Goal: Contribute content: Contribute content

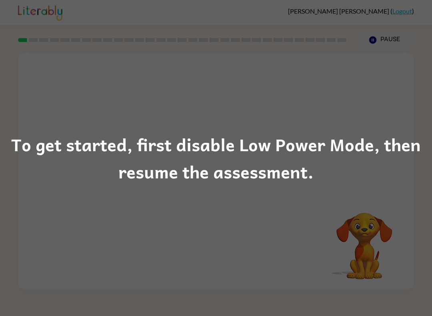
click at [88, 62] on div "To get started, first disable Low Power Mode, then resume the assessment." at bounding box center [216, 158] width 432 height 316
click at [385, 156] on div "To get started, first disable Low Power Mode, then resume the assessment." at bounding box center [216, 158] width 432 height 54
click at [371, 158] on div "To get started, first disable Low Power Mode, then resume the assessment." at bounding box center [216, 158] width 432 height 54
click at [399, 121] on div "To get started, first disable Low Power Mode, then resume the assessment." at bounding box center [216, 158] width 432 height 316
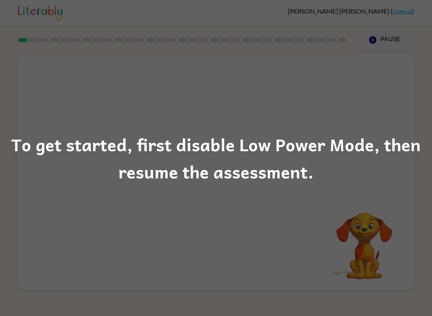
click at [400, 106] on div "To get started, first disable Low Power Mode, then resume the assessment." at bounding box center [216, 158] width 432 height 316
click at [397, 44] on div "To get started, first disable Low Power Mode, then resume the assessment." at bounding box center [216, 158] width 432 height 316
click at [396, 43] on div "To get started, first disable Low Power Mode, then resume the assessment." at bounding box center [216, 158] width 432 height 316
click at [372, 152] on div "To get started, first disable Low Power Mode, then resume the assessment." at bounding box center [216, 158] width 432 height 54
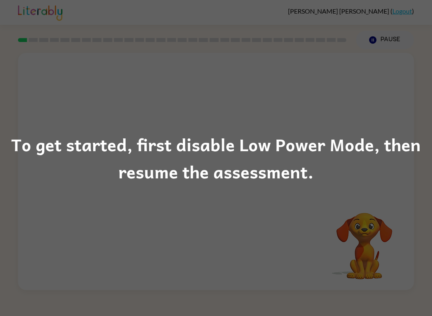
click at [36, 150] on div "To get started, first disable Low Power Mode, then resume the assessment." at bounding box center [216, 158] width 432 height 54
click at [20, 140] on div "To get started, first disable Low Power Mode, then resume the assessment." at bounding box center [216, 158] width 432 height 54
click at [17, 28] on div "To get started, first disable Low Power Mode, then resume the assessment." at bounding box center [216, 158] width 432 height 316
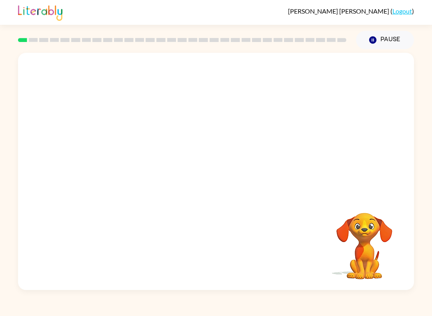
click at [385, 226] on video "Your browser must support playing .mp4 files to use Literably. Please try using…" at bounding box center [364, 240] width 80 height 80
click at [190, 128] on video "Your browser must support playing .mp4 files to use Literably. Please try using…" at bounding box center [216, 124] width 396 height 143
click at [190, 132] on video "Your browser must support playing .mp4 files to use Literably. Please try using…" at bounding box center [216, 124] width 396 height 143
click at [191, 130] on video "Your browser must support playing .mp4 files to use Literably. Please try using…" at bounding box center [216, 124] width 396 height 143
click at [222, 178] on div at bounding box center [215, 175] width 51 height 29
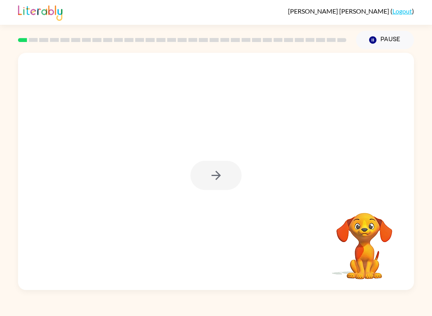
click at [220, 180] on div at bounding box center [215, 175] width 51 height 29
click at [220, 179] on div at bounding box center [215, 175] width 51 height 29
click at [214, 179] on div at bounding box center [215, 175] width 51 height 29
click at [211, 188] on div at bounding box center [215, 175] width 51 height 29
click at [219, 174] on div at bounding box center [215, 175] width 51 height 29
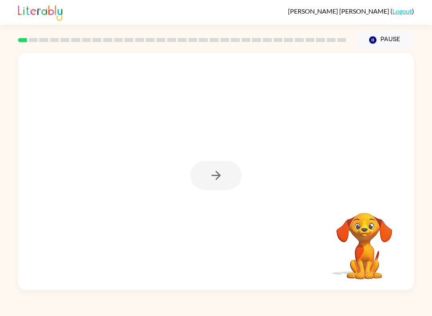
click at [218, 174] on div at bounding box center [215, 175] width 51 height 29
click at [215, 179] on div at bounding box center [215, 175] width 51 height 29
click at [215, 178] on div at bounding box center [215, 175] width 51 height 29
click at [220, 181] on div at bounding box center [215, 175] width 51 height 29
click at [225, 214] on div at bounding box center [216, 171] width 396 height 237
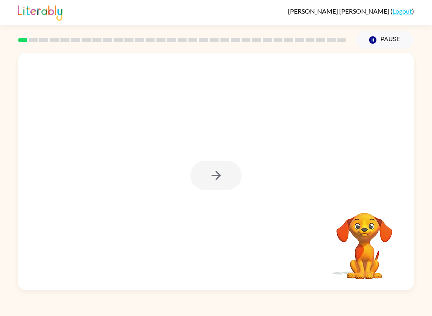
click at [224, 182] on div at bounding box center [215, 175] width 51 height 29
click at [212, 186] on button "button" at bounding box center [215, 175] width 51 height 29
click at [212, 186] on div at bounding box center [215, 175] width 51 height 29
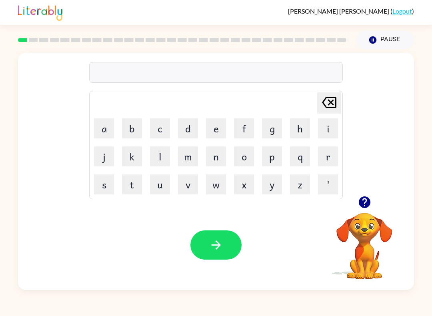
click at [221, 185] on button "w" at bounding box center [216, 184] width 20 height 20
click at [329, 100] on icon "Delete Delete last character input" at bounding box center [328, 102] width 19 height 19
click at [350, 231] on video "Your browser must support playing .mp4 files to use Literably. Please try using…" at bounding box center [364, 240] width 80 height 80
click at [369, 220] on video "Your browser must support playing .mp4 files to use Literably. Please try using…" at bounding box center [364, 240] width 80 height 80
click at [362, 204] on icon "button" at bounding box center [364, 202] width 12 height 12
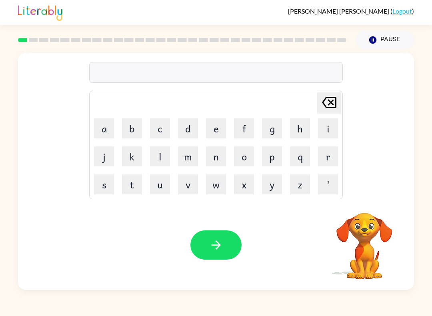
click at [137, 130] on button "b" at bounding box center [132, 128] width 20 height 20
click at [216, 186] on button "w" at bounding box center [216, 184] width 20 height 20
click at [244, 158] on button "o" at bounding box center [244, 156] width 20 height 20
click at [325, 158] on button "r" at bounding box center [328, 156] width 20 height 20
click at [190, 126] on button "d" at bounding box center [188, 128] width 20 height 20
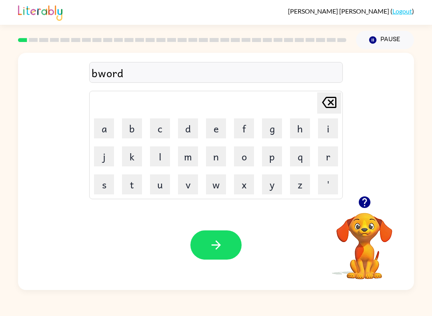
click at [215, 130] on button "e" at bounding box center [216, 128] width 20 height 20
click at [327, 157] on button "r" at bounding box center [328, 156] width 20 height 20
click at [361, 207] on icon "button" at bounding box center [364, 202] width 12 height 12
click at [226, 242] on button "button" at bounding box center [215, 244] width 51 height 29
click at [373, 207] on button "button" at bounding box center [364, 202] width 20 height 20
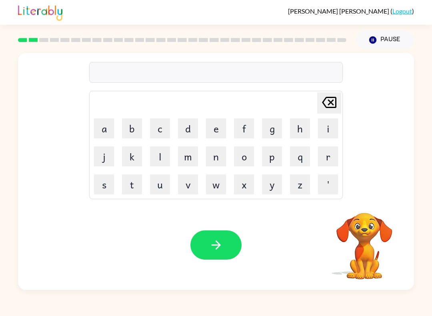
click at [322, 160] on button "r" at bounding box center [328, 156] width 20 height 20
click at [243, 152] on button "o" at bounding box center [244, 156] width 20 height 20
click at [160, 187] on button "u" at bounding box center [160, 184] width 20 height 20
click at [217, 160] on button "n" at bounding box center [216, 156] width 20 height 20
click at [179, 129] on button "d" at bounding box center [188, 128] width 20 height 20
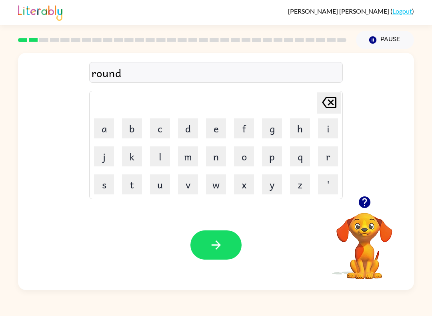
click at [220, 244] on icon "button" at bounding box center [215, 244] width 9 height 9
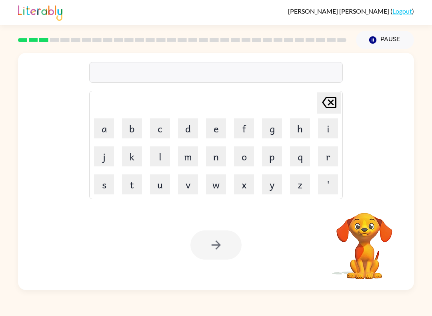
click at [192, 160] on button "m" at bounding box center [188, 156] width 20 height 20
click at [110, 125] on button "a" at bounding box center [104, 128] width 20 height 20
click at [161, 132] on button "c" at bounding box center [160, 128] width 20 height 20
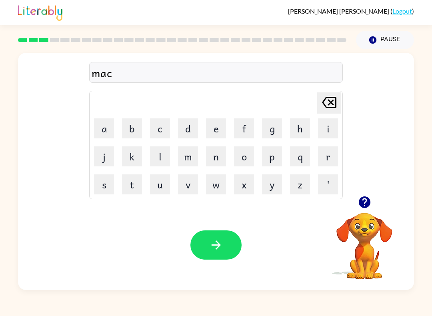
click at [303, 128] on button "h" at bounding box center [300, 128] width 20 height 20
click at [325, 132] on button "i" at bounding box center [328, 128] width 20 height 20
click at [220, 164] on button "n" at bounding box center [216, 156] width 20 height 20
click at [216, 136] on button "e" at bounding box center [216, 128] width 20 height 20
click at [198, 240] on button "button" at bounding box center [215, 244] width 51 height 29
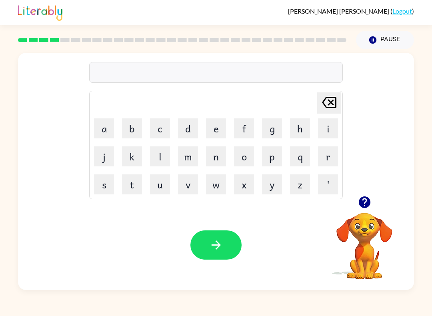
click at [137, 180] on button "t" at bounding box center [132, 184] width 20 height 20
click at [371, 205] on icon "button" at bounding box center [364, 202] width 14 height 14
click at [327, 148] on button "r" at bounding box center [328, 156] width 20 height 20
click at [113, 126] on button "a" at bounding box center [104, 128] width 20 height 20
click at [325, 131] on button "i" at bounding box center [328, 128] width 20 height 20
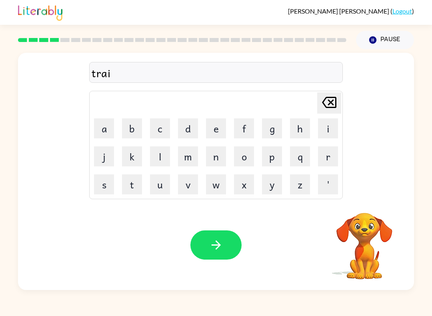
click at [216, 158] on button "n" at bounding box center [216, 156] width 20 height 20
click at [212, 245] on icon "button" at bounding box center [215, 244] width 9 height 9
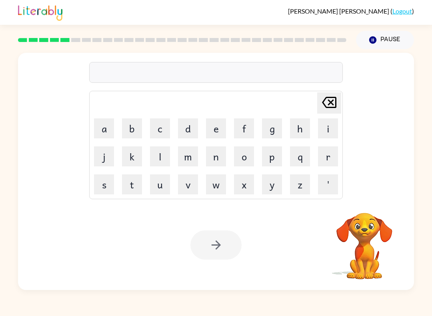
click at [193, 135] on button "d" at bounding box center [188, 128] width 20 height 20
click at [217, 137] on button "e" at bounding box center [216, 128] width 20 height 20
click at [244, 131] on button "f" at bounding box center [244, 128] width 20 height 20
click at [218, 137] on button "e" at bounding box center [216, 128] width 20 height 20
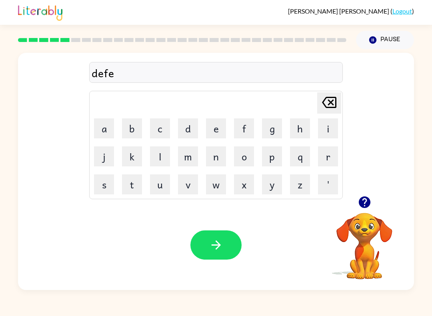
click at [214, 159] on button "n" at bounding box center [216, 156] width 20 height 20
click at [156, 121] on button "c" at bounding box center [160, 128] width 20 height 20
click at [322, 131] on button "i" at bounding box center [328, 128] width 20 height 20
click at [179, 183] on button "v" at bounding box center [188, 184] width 20 height 20
click at [210, 134] on button "e" at bounding box center [216, 128] width 20 height 20
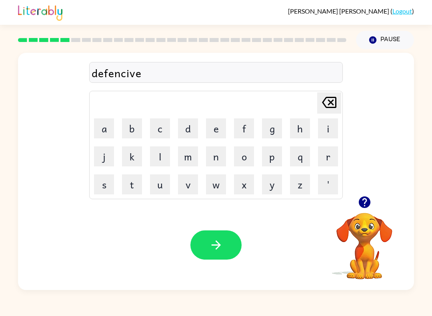
click at [363, 208] on icon "button" at bounding box center [364, 202] width 14 height 14
click at [212, 246] on icon "button" at bounding box center [216, 245] width 14 height 14
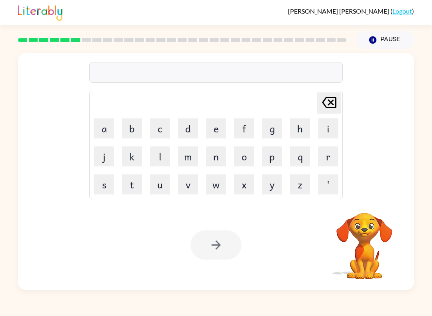
click at [189, 180] on button "v" at bounding box center [188, 184] width 20 height 20
click at [103, 128] on button "a" at bounding box center [104, 128] width 20 height 20
click at [158, 131] on button "c" at bounding box center [160, 128] width 20 height 20
click at [106, 132] on button "a" at bounding box center [104, 128] width 20 height 20
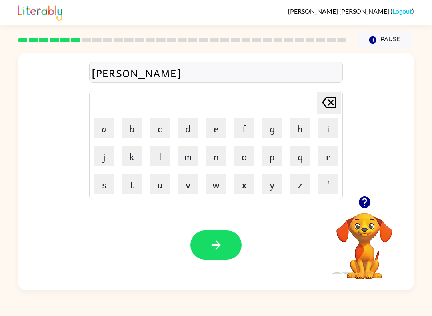
click at [131, 186] on button "t" at bounding box center [132, 184] width 20 height 20
click at [326, 134] on button "i" at bounding box center [328, 128] width 20 height 20
click at [249, 152] on button "o" at bounding box center [244, 156] width 20 height 20
click at [222, 156] on button "n" at bounding box center [216, 156] width 20 height 20
click at [222, 238] on icon "button" at bounding box center [216, 245] width 14 height 14
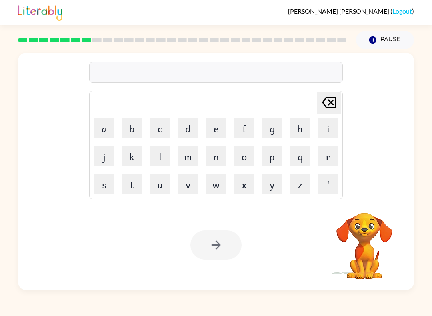
click at [175, 285] on div "Your browser must support playing .mp4 files to use Literably. Please try using…" at bounding box center [216, 245] width 396 height 90
click at [274, 155] on button "p" at bounding box center [272, 156] width 20 height 20
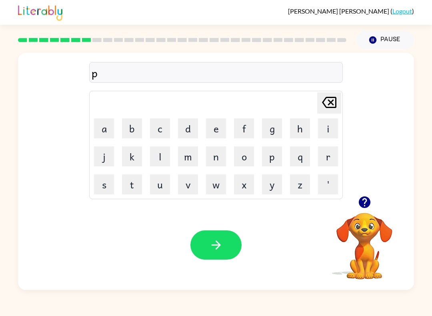
click at [153, 190] on button "u" at bounding box center [160, 184] width 20 height 20
click at [194, 134] on button "d" at bounding box center [188, 128] width 20 height 20
click at [190, 123] on button "d" at bounding box center [188, 128] width 20 height 20
click at [165, 157] on button "l" at bounding box center [160, 156] width 20 height 20
click at [215, 126] on button "e" at bounding box center [216, 128] width 20 height 20
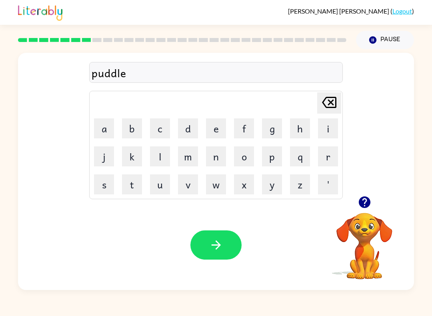
click at [223, 244] on button "button" at bounding box center [215, 244] width 51 height 29
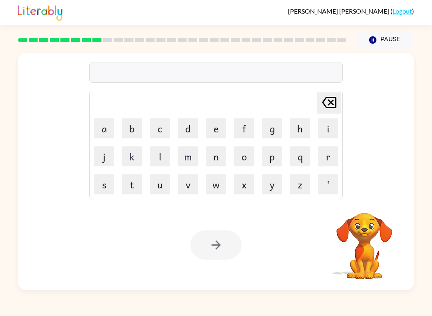
click at [182, 157] on button "m" at bounding box center [188, 156] width 20 height 20
click at [333, 129] on button "i" at bounding box center [328, 128] width 20 height 20
click at [160, 127] on button "c" at bounding box center [160, 128] width 20 height 20
click at [112, 128] on button "a" at bounding box center [104, 128] width 20 height 20
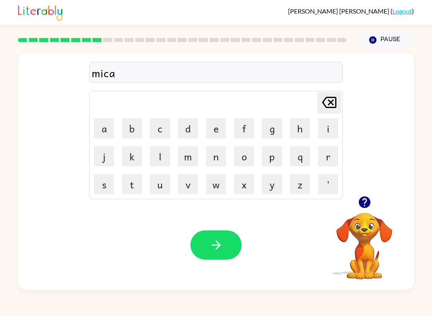
click at [160, 125] on button "c" at bounding box center [160, 128] width 20 height 20
click at [159, 156] on button "l" at bounding box center [160, 156] width 20 height 20
click at [216, 132] on button "e" at bounding box center [216, 128] width 20 height 20
click at [211, 247] on icon "button" at bounding box center [216, 245] width 14 height 14
click at [358, 226] on video "Your browser must support playing .mp4 files to use Literably. Please try using…" at bounding box center [364, 240] width 80 height 80
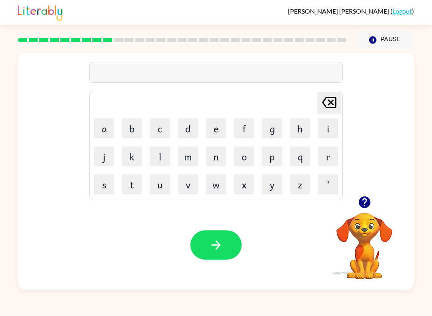
click at [358, 225] on video "Your browser must support playing .mp4 files to use Literably. Please try using…" at bounding box center [364, 240] width 80 height 80
click at [362, 204] on icon "button" at bounding box center [364, 202] width 12 height 12
click at [187, 157] on button "m" at bounding box center [188, 156] width 20 height 20
click at [327, 136] on button "i" at bounding box center [328, 128] width 20 height 20
click at [184, 127] on button "d" at bounding box center [188, 128] width 20 height 20
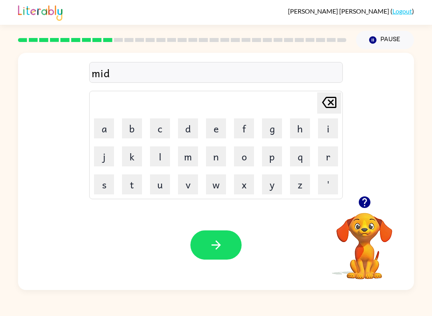
click at [191, 162] on button "m" at bounding box center [188, 156] width 20 height 20
click at [240, 160] on button "o" at bounding box center [244, 156] width 20 height 20
click at [328, 158] on button "r" at bounding box center [328, 156] width 20 height 20
click at [220, 153] on button "n" at bounding box center [216, 156] width 20 height 20
click at [327, 133] on button "i" at bounding box center [328, 128] width 20 height 20
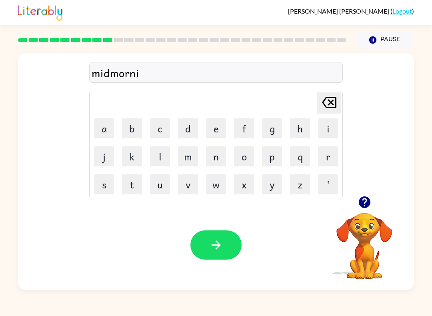
click at [213, 154] on button "n" at bounding box center [216, 156] width 20 height 20
click at [278, 131] on button "g" at bounding box center [272, 128] width 20 height 20
click at [203, 241] on button "button" at bounding box center [215, 244] width 51 height 29
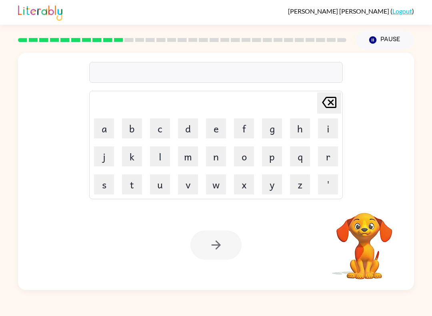
click at [189, 132] on button "d" at bounding box center [188, 128] width 20 height 20
click at [329, 130] on button "i" at bounding box center [328, 128] width 20 height 20
click at [99, 182] on button "s" at bounding box center [104, 184] width 20 height 20
click at [130, 186] on button "t" at bounding box center [132, 184] width 20 height 20
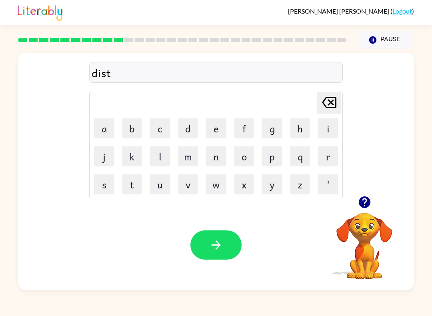
click at [333, 156] on button "r" at bounding box center [328, 156] width 20 height 20
click at [166, 190] on button "u" at bounding box center [160, 184] width 20 height 20
click at [107, 183] on button "s" at bounding box center [104, 184] width 20 height 20
click at [126, 176] on button "t" at bounding box center [132, 184] width 20 height 20
click at [213, 245] on icon "button" at bounding box center [216, 245] width 14 height 14
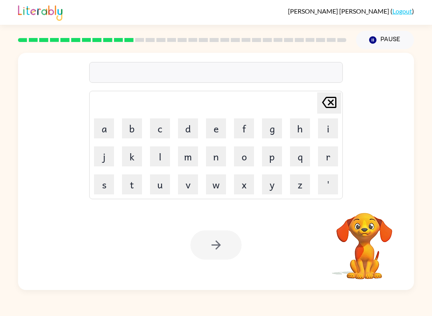
click at [327, 163] on button "r" at bounding box center [328, 156] width 20 height 20
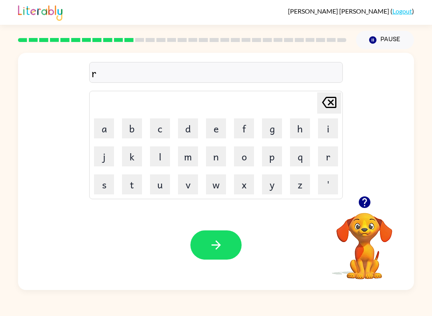
click at [252, 152] on button "o" at bounding box center [244, 156] width 20 height 20
click at [185, 132] on button "d" at bounding box center [188, 128] width 20 height 20
click at [217, 134] on button "e" at bounding box center [216, 128] width 20 height 20
click at [225, 248] on button "button" at bounding box center [215, 244] width 51 height 29
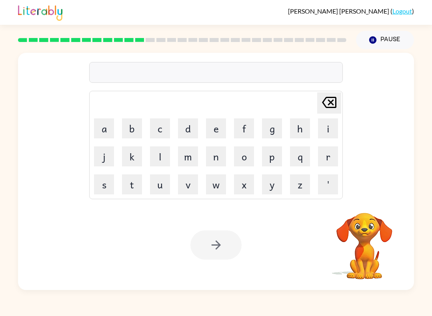
click at [156, 187] on button "u" at bounding box center [160, 184] width 20 height 20
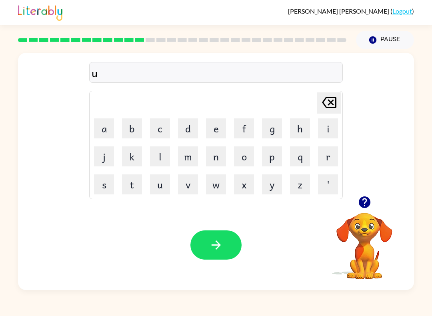
click at [363, 234] on video "Your browser must support playing .mp4 files to use Literably. Please try using…" at bounding box center [364, 240] width 80 height 80
click at [361, 206] on icon "button" at bounding box center [364, 202] width 12 height 12
click at [274, 162] on button "p" at bounding box center [272, 156] width 20 height 20
click at [276, 132] on button "g" at bounding box center [272, 128] width 20 height 20
click at [330, 159] on button "r" at bounding box center [328, 156] width 20 height 20
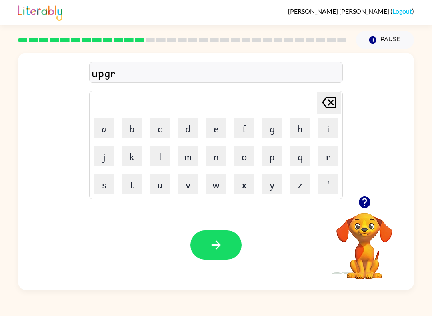
click at [112, 123] on button "a" at bounding box center [104, 128] width 20 height 20
click at [190, 126] on button "d" at bounding box center [188, 128] width 20 height 20
click at [213, 132] on button "e" at bounding box center [216, 128] width 20 height 20
click at [219, 245] on icon "button" at bounding box center [215, 244] width 9 height 9
click at [107, 128] on button "a" at bounding box center [104, 128] width 20 height 20
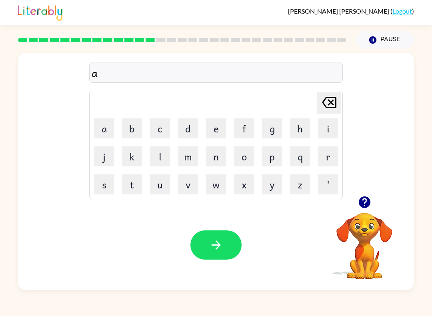
click at [330, 102] on icon at bounding box center [329, 102] width 14 height 11
click at [369, 206] on icon "button" at bounding box center [364, 202] width 14 height 14
click at [185, 162] on button "m" at bounding box center [188, 156] width 20 height 20
click at [107, 128] on button "a" at bounding box center [104, 128] width 20 height 20
click at [190, 125] on button "d" at bounding box center [188, 128] width 20 height 20
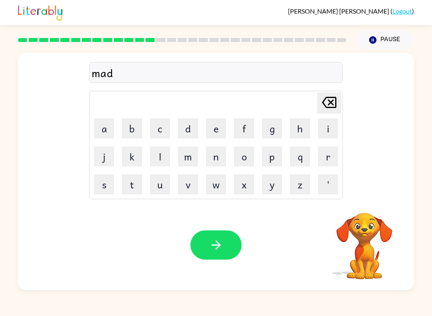
click at [218, 160] on button "n" at bounding box center [216, 156] width 20 height 20
click at [217, 123] on button "e" at bounding box center [216, 128] width 20 height 20
click at [103, 184] on button "s" at bounding box center [104, 184] width 20 height 20
click at [224, 243] on button "button" at bounding box center [215, 244] width 51 height 29
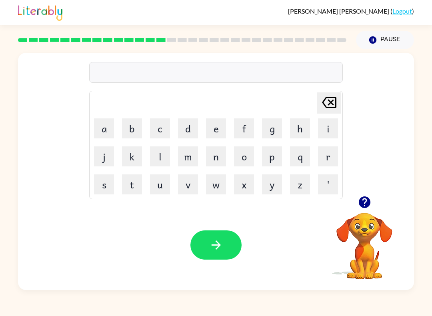
click at [134, 130] on button "b" at bounding box center [132, 128] width 20 height 20
click at [242, 157] on button "o" at bounding box center [244, 156] width 20 height 20
click at [218, 152] on button "n" at bounding box center [216, 156] width 20 height 20
click at [159, 184] on button "u" at bounding box center [160, 184] width 20 height 20
click at [104, 181] on button "s" at bounding box center [104, 184] width 20 height 20
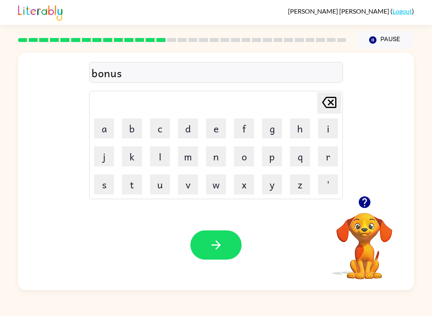
click at [206, 240] on button "button" at bounding box center [215, 244] width 51 height 29
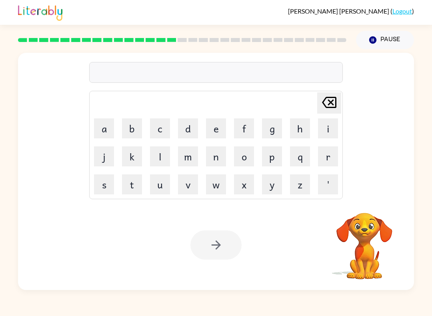
click at [96, 194] on button "s" at bounding box center [104, 184] width 20 height 20
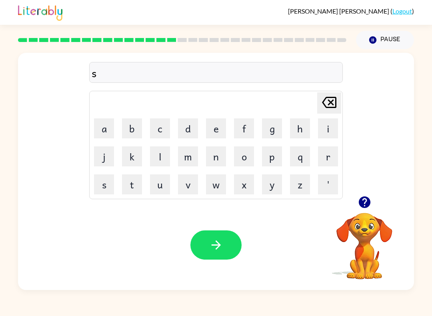
click at [218, 180] on button "w" at bounding box center [216, 184] width 20 height 20
click at [242, 156] on button "o" at bounding box center [244, 156] width 20 height 20
click at [327, 152] on button "r" at bounding box center [328, 156] width 20 height 20
click at [186, 148] on button "m" at bounding box center [188, 156] width 20 height 20
click at [228, 251] on button "button" at bounding box center [215, 244] width 51 height 29
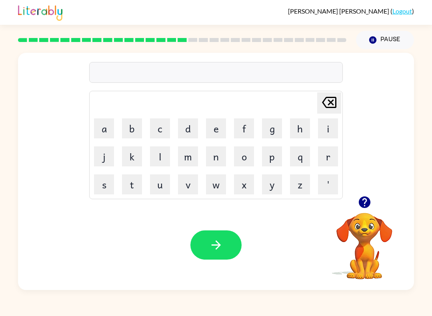
click at [367, 212] on button "button" at bounding box center [364, 202] width 20 height 20
click at [366, 219] on video "Your browser must support playing .mp4 files to use Literably. Please try using…" at bounding box center [364, 240] width 80 height 80
click at [373, 196] on div at bounding box center [364, 202] width 80 height 20
click at [361, 198] on icon "button" at bounding box center [364, 202] width 12 height 12
click at [332, 158] on button "r" at bounding box center [328, 156] width 20 height 20
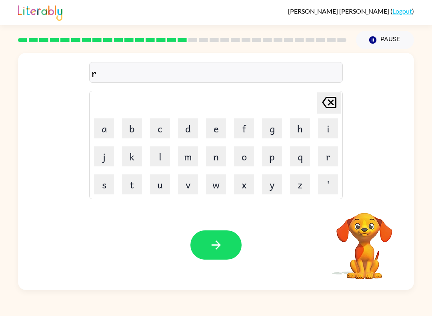
click at [109, 123] on button "a" at bounding box center [104, 128] width 20 height 20
click at [188, 158] on button "m" at bounding box center [188, 156] width 20 height 20
click at [218, 244] on icon "button" at bounding box center [215, 244] width 9 height 9
click at [371, 201] on icon "button" at bounding box center [364, 202] width 14 height 14
click at [134, 129] on button "b" at bounding box center [132, 128] width 20 height 20
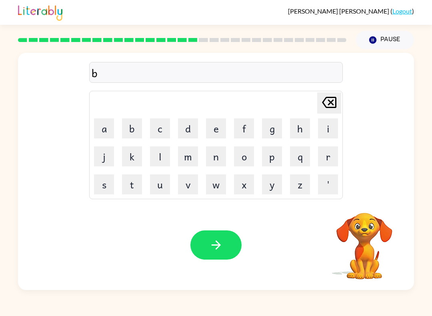
click at [327, 154] on button "r" at bounding box center [328, 156] width 20 height 20
click at [328, 130] on button "i" at bounding box center [328, 128] width 20 height 20
click at [185, 158] on button "m" at bounding box center [188, 156] width 20 height 20
click at [332, 124] on button "i" at bounding box center [328, 128] width 20 height 20
click at [211, 161] on button "n" at bounding box center [216, 156] width 20 height 20
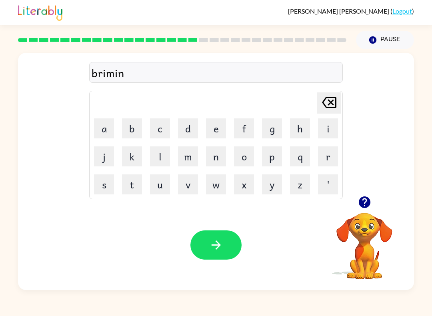
click at [274, 124] on button "g" at bounding box center [272, 128] width 20 height 20
click at [367, 210] on button "button" at bounding box center [364, 202] width 20 height 20
click at [217, 252] on icon "button" at bounding box center [216, 245] width 14 height 14
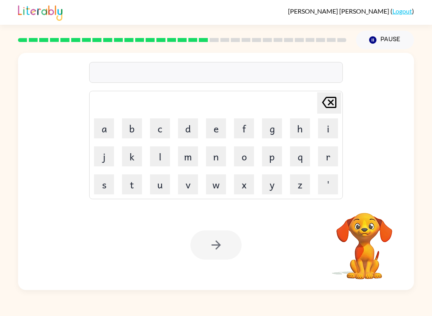
click at [371, 222] on video "Your browser must support playing .mp4 files to use Literably. Please try using…" at bounding box center [364, 240] width 80 height 80
click at [372, 209] on video "Your browser must support playing .mp4 files to use Literably. Please try using…" at bounding box center [364, 240] width 80 height 80
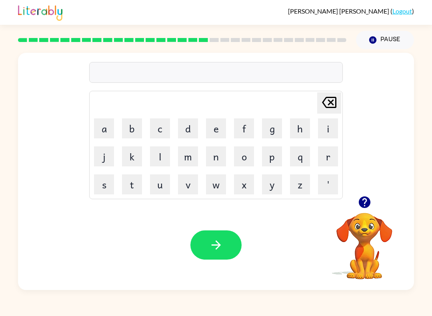
click at [369, 199] on icon "button" at bounding box center [364, 202] width 14 height 14
click at [330, 153] on button "r" at bounding box center [328, 156] width 20 height 20
click at [321, 130] on button "i" at bounding box center [328, 128] width 20 height 20
click at [108, 182] on button "s" at bounding box center [104, 184] width 20 height 20
click at [134, 157] on button "k" at bounding box center [132, 156] width 20 height 20
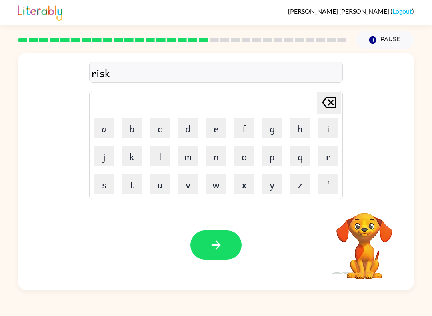
click at [321, 126] on button "i" at bounding box center [328, 128] width 20 height 20
click at [220, 131] on button "e" at bounding box center [216, 128] width 20 height 20
click at [110, 183] on button "s" at bounding box center [104, 184] width 20 height 20
click at [132, 186] on button "t" at bounding box center [132, 184] width 20 height 20
click at [219, 250] on icon "button" at bounding box center [216, 245] width 14 height 14
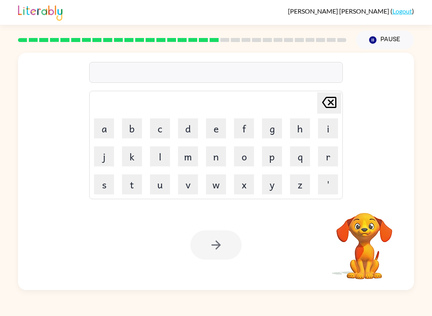
click at [101, 130] on button "a" at bounding box center [104, 128] width 20 height 20
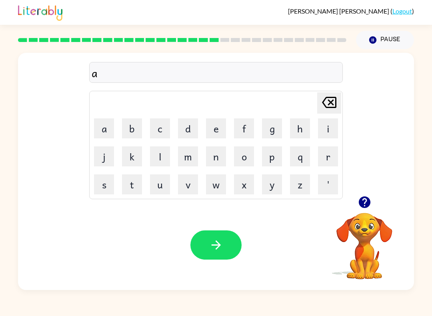
click at [329, 157] on button "r" at bounding box center [328, 156] width 20 height 20
click at [157, 129] on button "c" at bounding box center [160, 128] width 20 height 20
click at [297, 133] on button "h" at bounding box center [300, 128] width 20 height 20
click at [208, 182] on button "w" at bounding box center [216, 184] width 20 height 20
click at [108, 132] on button "a" at bounding box center [104, 128] width 20 height 20
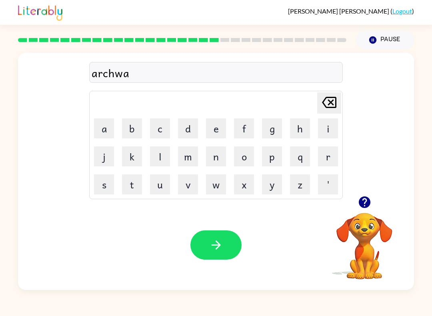
click at [270, 182] on button "y" at bounding box center [272, 184] width 20 height 20
click at [197, 248] on button "button" at bounding box center [215, 244] width 51 height 29
click at [366, 200] on icon "button" at bounding box center [364, 202] width 14 height 14
click at [380, 219] on video "Your browser must support playing .mp4 files to use Literably. Please try using…" at bounding box center [364, 240] width 80 height 80
click at [246, 128] on button "f" at bounding box center [244, 128] width 20 height 20
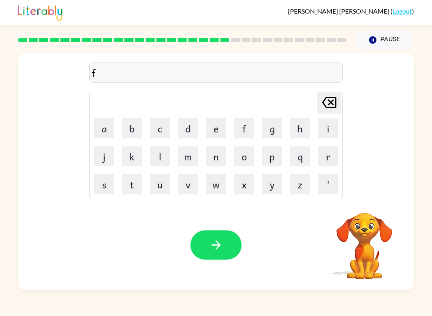
click at [245, 154] on button "o" at bounding box center [244, 156] width 20 height 20
click at [150, 153] on button "l" at bounding box center [160, 156] width 20 height 20
click at [249, 158] on button "o" at bounding box center [244, 156] width 20 height 20
click at [216, 181] on button "w" at bounding box center [216, 184] width 20 height 20
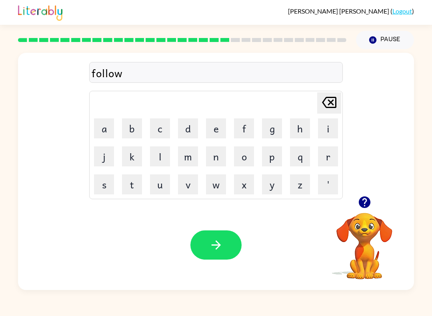
click at [209, 130] on button "e" at bounding box center [216, 128] width 20 height 20
click at [185, 123] on button "d" at bounding box center [188, 128] width 20 height 20
click at [210, 240] on icon "button" at bounding box center [216, 245] width 14 height 14
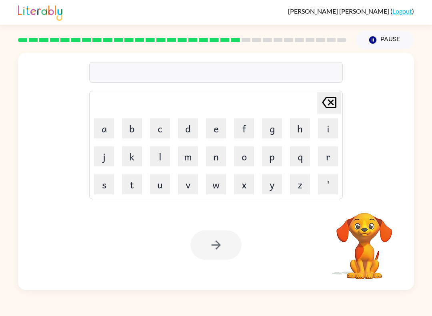
click at [105, 184] on button "s" at bounding box center [104, 184] width 20 height 20
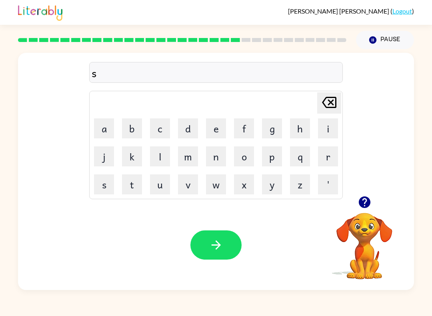
click at [218, 124] on button "e" at bounding box center [216, 128] width 20 height 20
click at [218, 150] on button "n" at bounding box center [216, 156] width 20 height 20
click at [134, 186] on button "t" at bounding box center [132, 184] width 20 height 20
click at [325, 132] on button "i" at bounding box center [328, 128] width 20 height 20
click at [274, 158] on button "p" at bounding box center [272, 156] width 20 height 20
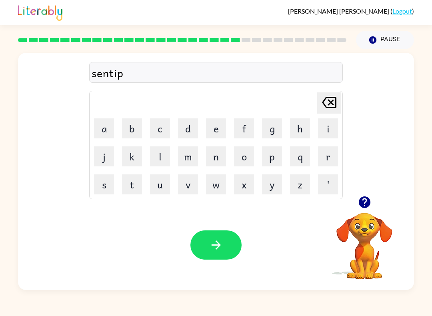
click at [329, 128] on button "i" at bounding box center [328, 128] width 20 height 20
click at [186, 127] on button "d" at bounding box center [188, 128] width 20 height 20
click at [212, 127] on button "e" at bounding box center [216, 128] width 20 height 20
click at [199, 253] on button "button" at bounding box center [215, 244] width 51 height 29
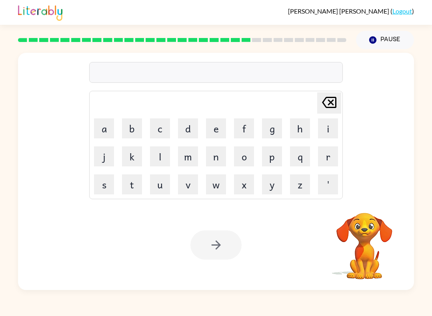
click at [106, 186] on button "s" at bounding box center [104, 184] width 20 height 20
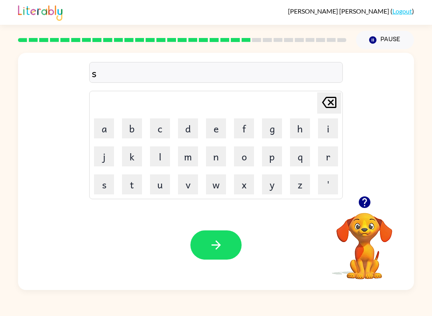
click at [151, 182] on button "u" at bounding box center [160, 184] width 20 height 20
click at [112, 188] on button "s" at bounding box center [104, 184] width 20 height 20
click at [135, 188] on button "t" at bounding box center [132, 184] width 20 height 20
click at [107, 135] on button "a" at bounding box center [104, 128] width 20 height 20
click at [328, 131] on button "i" at bounding box center [328, 128] width 20 height 20
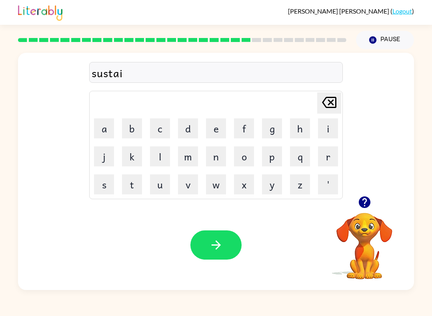
click at [218, 157] on button "n" at bounding box center [216, 156] width 20 height 20
click at [203, 250] on button "button" at bounding box center [215, 244] width 51 height 29
click at [246, 121] on button "f" at bounding box center [244, 128] width 20 height 20
click at [246, 162] on button "o" at bounding box center [244, 156] width 20 height 20
click at [330, 155] on button "r" at bounding box center [328, 156] width 20 height 20
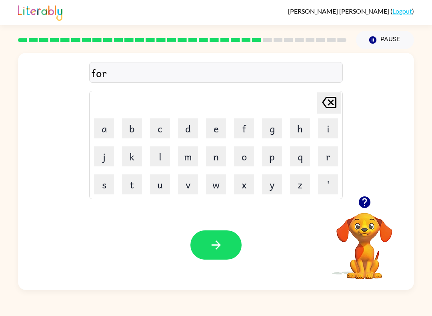
click at [216, 183] on button "w" at bounding box center [216, 184] width 20 height 20
click at [108, 130] on button "a" at bounding box center [104, 128] width 20 height 20
click at [329, 156] on button "r" at bounding box center [328, 156] width 20 height 20
click at [182, 134] on button "d" at bounding box center [188, 128] width 20 height 20
click at [215, 251] on icon "button" at bounding box center [216, 245] width 14 height 14
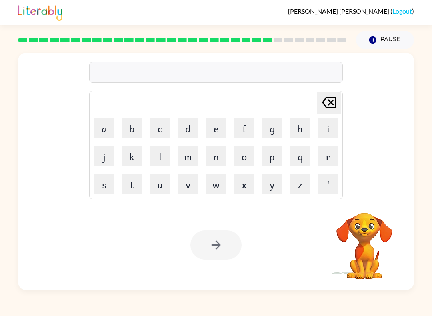
click at [323, 160] on button "r" at bounding box center [328, 156] width 20 height 20
click at [214, 127] on button "e" at bounding box center [216, 128] width 20 height 20
click at [156, 156] on button "l" at bounding box center [160, 156] width 20 height 20
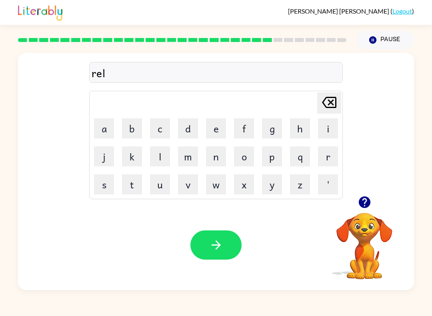
click at [133, 185] on button "t" at bounding box center [132, 184] width 20 height 20
click at [216, 130] on button "e" at bounding box center [216, 128] width 20 height 20
click at [182, 127] on button "d" at bounding box center [188, 128] width 20 height 20
click at [331, 106] on icon "Delete Delete last character input" at bounding box center [328, 102] width 19 height 19
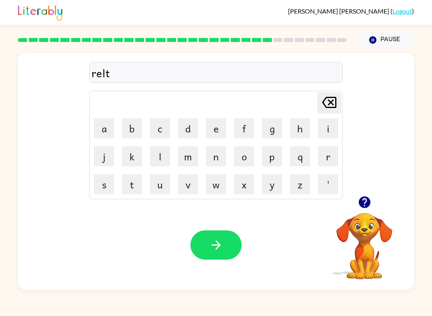
click at [332, 104] on icon at bounding box center [329, 102] width 14 height 11
click at [106, 131] on button "a" at bounding box center [104, 128] width 20 height 20
click at [135, 184] on button "t" at bounding box center [132, 184] width 20 height 20
click at [214, 134] on button "e" at bounding box center [216, 128] width 20 height 20
click at [188, 130] on button "d" at bounding box center [188, 128] width 20 height 20
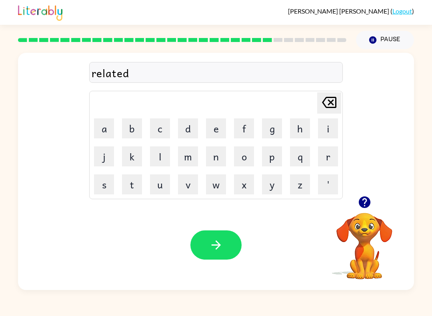
click at [222, 248] on icon "button" at bounding box center [216, 245] width 14 height 14
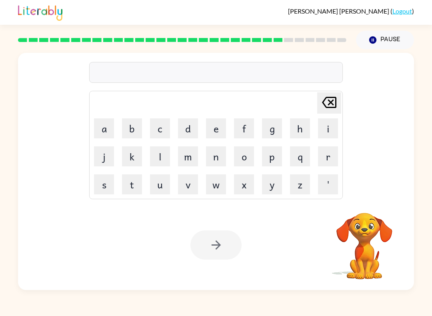
click at [272, 130] on button "g" at bounding box center [272, 128] width 20 height 20
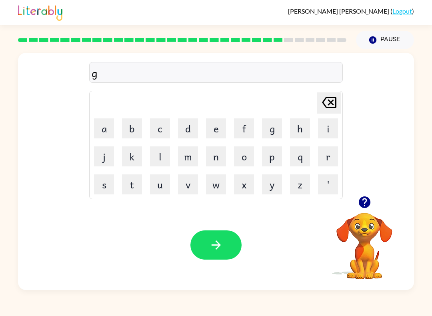
click at [134, 131] on button "b" at bounding box center [132, 128] width 20 height 20
click at [158, 160] on button "l" at bounding box center [160, 156] width 20 height 20
click at [330, 126] on button "i" at bounding box center [328, 128] width 20 height 20
click at [213, 156] on button "n" at bounding box center [216, 156] width 20 height 20
click at [328, 106] on icon "Delete Delete last character input" at bounding box center [328, 102] width 19 height 19
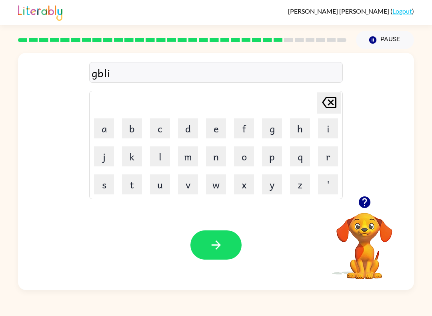
click at [328, 106] on icon "Delete Delete last character input" at bounding box center [328, 102] width 19 height 19
click at [329, 107] on icon "Delete Delete last character input" at bounding box center [328, 102] width 19 height 19
click at [328, 106] on icon "Delete Delete last character input" at bounding box center [328, 102] width 19 height 19
click at [246, 160] on button "o" at bounding box center [244, 156] width 20 height 20
click at [130, 129] on button "b" at bounding box center [132, 128] width 20 height 20
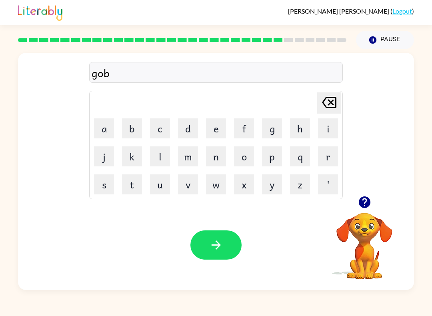
click at [154, 155] on button "l" at bounding box center [160, 156] width 20 height 20
click at [321, 132] on button "i" at bounding box center [328, 128] width 20 height 20
click at [218, 154] on button "n" at bounding box center [216, 156] width 20 height 20
click at [219, 250] on icon "button" at bounding box center [216, 245] width 14 height 14
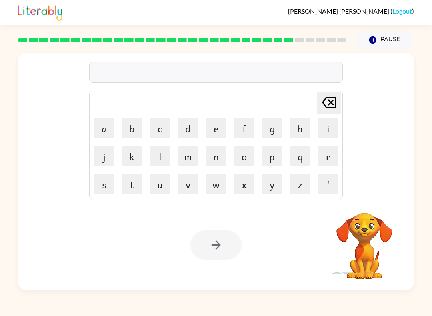
click at [166, 155] on button "l" at bounding box center [160, 156] width 20 height 20
click at [166, 188] on button "u" at bounding box center [160, 184] width 20 height 20
click at [187, 157] on button "m" at bounding box center [188, 156] width 20 height 20
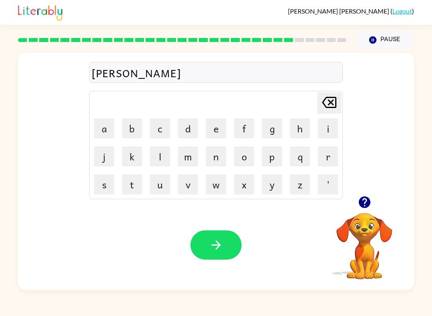
click at [136, 128] on button "b" at bounding box center [132, 128] width 20 height 20
click at [220, 130] on button "e" at bounding box center [216, 128] width 20 height 20
click at [327, 156] on button "r" at bounding box center [328, 156] width 20 height 20
click at [101, 156] on button "j" at bounding box center [104, 156] width 20 height 20
click at [103, 132] on button "a" at bounding box center [104, 128] width 20 height 20
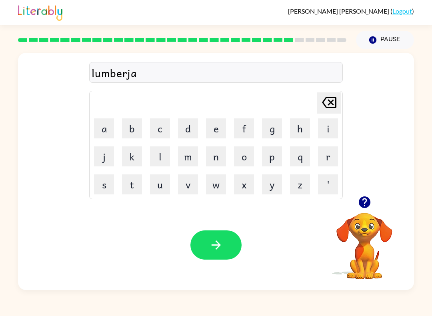
click at [160, 131] on button "c" at bounding box center [160, 128] width 20 height 20
click at [132, 156] on button "k" at bounding box center [132, 156] width 20 height 20
click at [213, 239] on icon "button" at bounding box center [216, 245] width 14 height 14
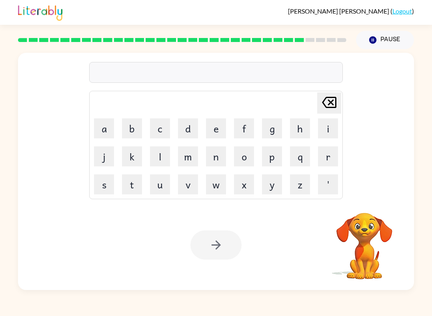
click at [274, 160] on button "p" at bounding box center [272, 156] width 20 height 20
click at [212, 130] on button "e" at bounding box center [216, 128] width 20 height 20
click at [112, 131] on button "a" at bounding box center [104, 128] width 20 height 20
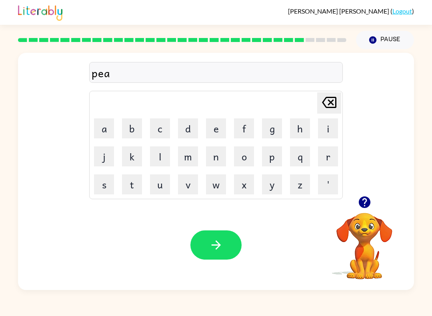
click at [326, 156] on button "r" at bounding box center [328, 156] width 20 height 20
click at [110, 188] on button "s" at bounding box center [104, 184] width 20 height 20
click at [213, 244] on icon "button" at bounding box center [216, 245] width 14 height 14
click at [137, 184] on button "t" at bounding box center [132, 184] width 20 height 20
click at [309, 126] on button "h" at bounding box center [300, 128] width 20 height 20
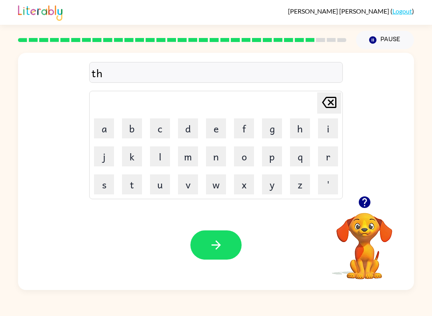
click at [309, 126] on button "h" at bounding box center [300, 128] width 20 height 20
click at [216, 160] on button "n" at bounding box center [216, 156] width 20 height 20
click at [330, 100] on icon "Delete Delete last character input" at bounding box center [328, 102] width 19 height 19
click at [326, 106] on icon "Delete Delete last character input" at bounding box center [328, 102] width 19 height 19
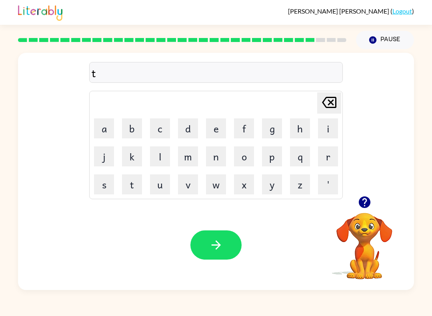
click at [301, 129] on button "h" at bounding box center [300, 128] width 20 height 20
click at [331, 129] on button "i" at bounding box center [328, 128] width 20 height 20
click at [214, 157] on button "n" at bounding box center [216, 156] width 20 height 20
click at [214, 239] on icon "button" at bounding box center [216, 245] width 14 height 14
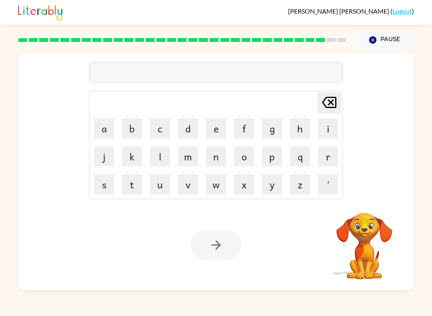
click at [100, 179] on button "s" at bounding box center [104, 184] width 20 height 20
click at [326, 131] on button "i" at bounding box center [328, 128] width 20 height 20
click at [163, 154] on button "l" at bounding box center [160, 156] width 20 height 20
click at [183, 190] on button "v" at bounding box center [188, 184] width 20 height 20
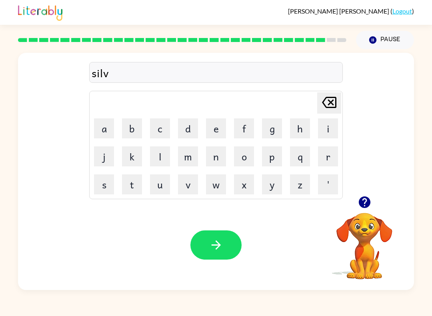
click at [208, 135] on button "e" at bounding box center [216, 128] width 20 height 20
click at [328, 156] on button "r" at bounding box center [328, 156] width 20 height 20
click at [363, 207] on icon "button" at bounding box center [364, 202] width 12 height 12
click at [215, 186] on button "w" at bounding box center [216, 184] width 20 height 20
click at [215, 133] on button "e" at bounding box center [216, 128] width 20 height 20
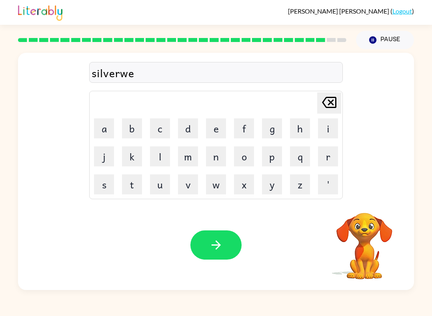
click at [324, 149] on button "r" at bounding box center [328, 156] width 20 height 20
click at [220, 246] on icon "button" at bounding box center [216, 245] width 14 height 14
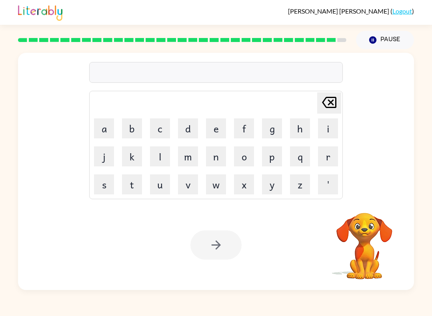
click at [164, 187] on button "u" at bounding box center [160, 184] width 20 height 20
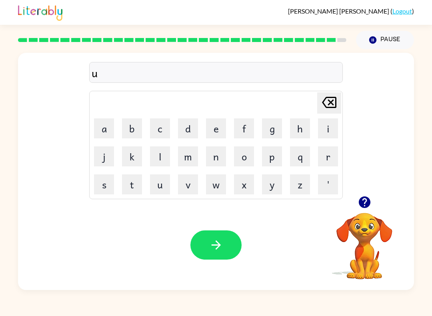
click at [218, 160] on button "n" at bounding box center [216, 156] width 20 height 20
click at [102, 129] on button "a" at bounding box center [104, 128] width 20 height 20
click at [244, 128] on button "f" at bounding box center [244, 128] width 20 height 20
click at [327, 158] on button "r" at bounding box center [328, 156] width 20 height 20
click at [106, 132] on button "a" at bounding box center [104, 128] width 20 height 20
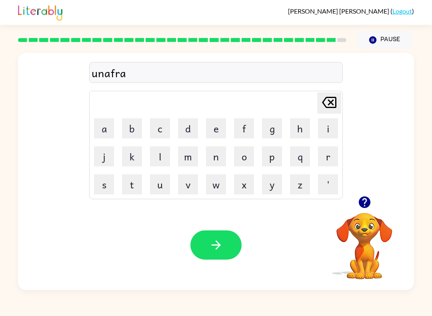
click at [328, 127] on button "i" at bounding box center [328, 128] width 20 height 20
click at [186, 132] on button "d" at bounding box center [188, 128] width 20 height 20
click at [216, 131] on button "e" at bounding box center [216, 128] width 20 height 20
click at [327, 111] on icon "Delete Delete last character input" at bounding box center [328, 102] width 19 height 19
click at [225, 247] on button "button" at bounding box center [215, 244] width 51 height 29
